Goal: Task Accomplishment & Management: Manage account settings

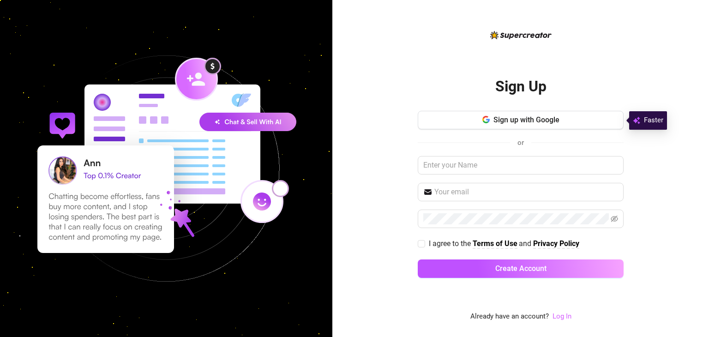
click at [562, 318] on link "Log In" at bounding box center [561, 316] width 19 height 8
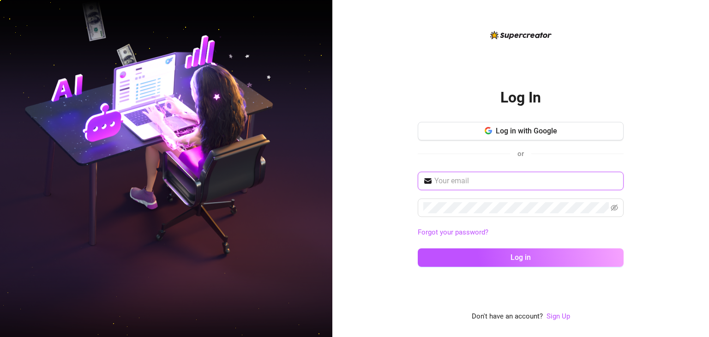
type input "solinap.chloe@gmail.com"
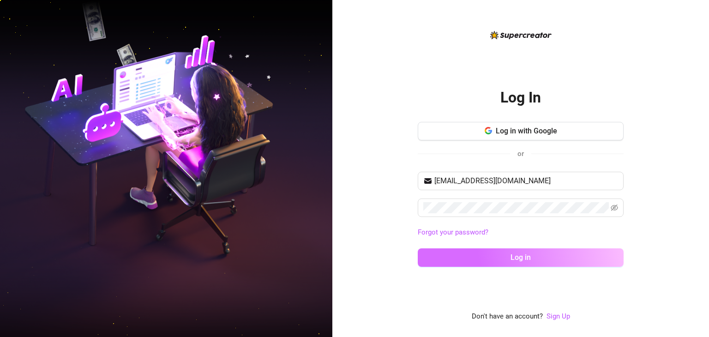
click at [511, 262] on button "Log in" at bounding box center [521, 257] width 206 height 18
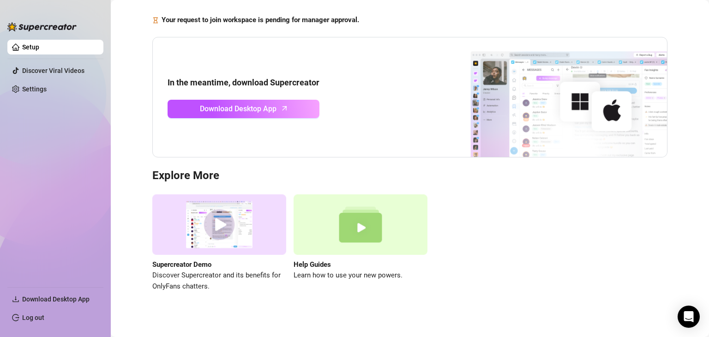
scroll to position [63, 0]
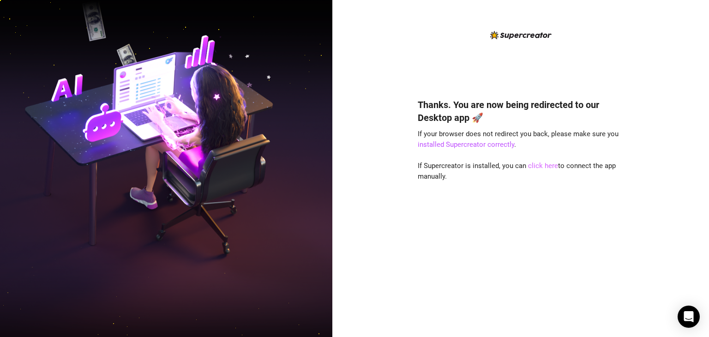
click at [537, 164] on link "click here" at bounding box center [543, 165] width 30 height 8
click at [541, 167] on link "click here" at bounding box center [543, 165] width 30 height 8
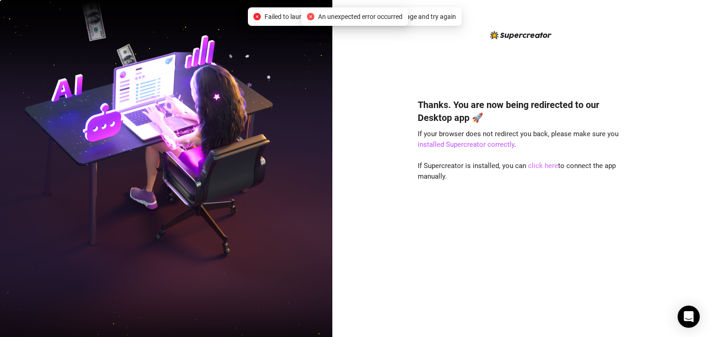
click at [554, 163] on link "click here" at bounding box center [543, 165] width 30 height 8
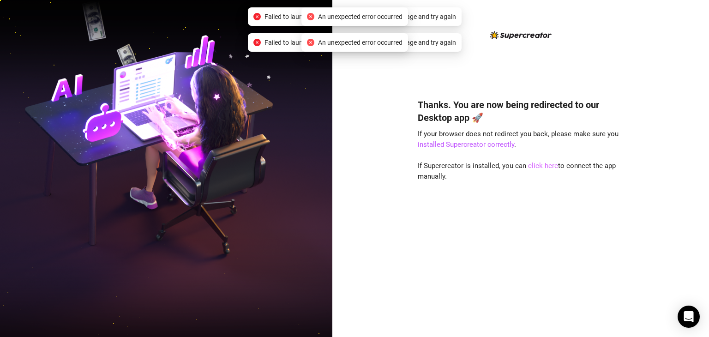
click at [554, 163] on link "click here" at bounding box center [543, 165] width 30 height 8
